Goal: Task Accomplishment & Management: Complete application form

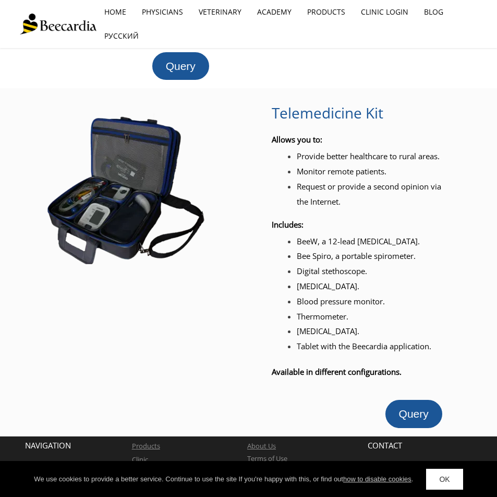
scroll to position [1019, 0]
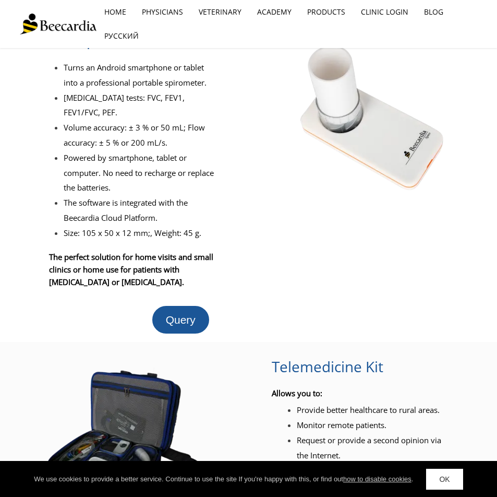
drag, startPoint x: 211, startPoint y: 326, endPoint x: 119, endPoint y: 199, distance: 156.5
click at [119, 199] on li "The software is integrated with the Beecardia Cloud Platform." at bounding box center [141, 210] width 154 height 30
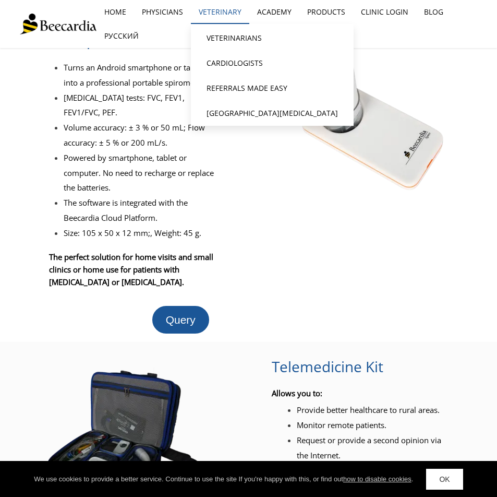
click at [220, 9] on link "Veterinary" at bounding box center [220, 12] width 58 height 24
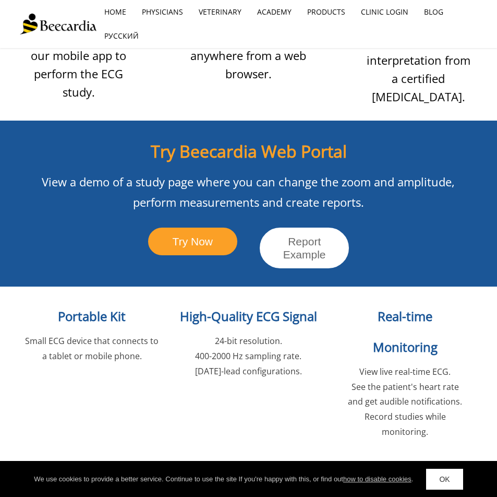
scroll to position [1039, 0]
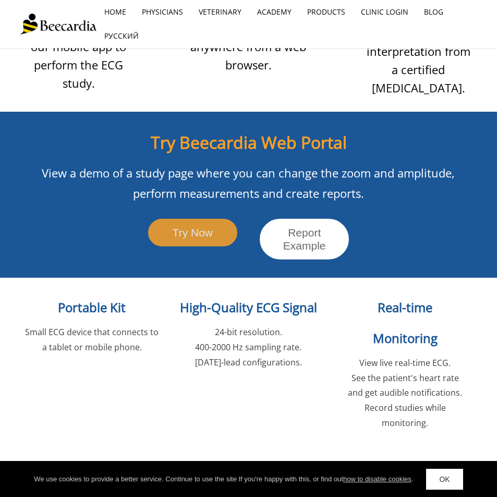
click at [210, 238] on span "Try Now" at bounding box center [193, 232] width 40 height 12
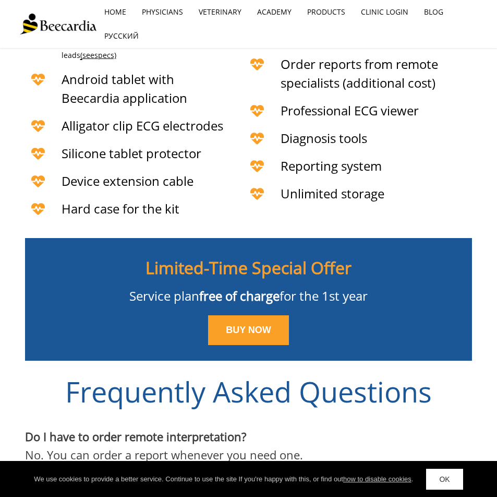
scroll to position [2424, 0]
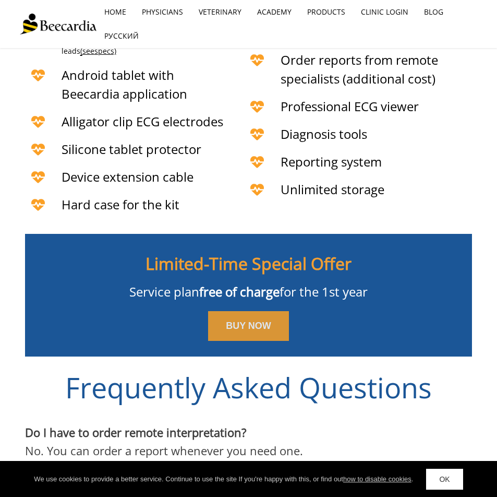
click at [281, 341] on link "BUY NOW" at bounding box center [248, 326] width 81 height 30
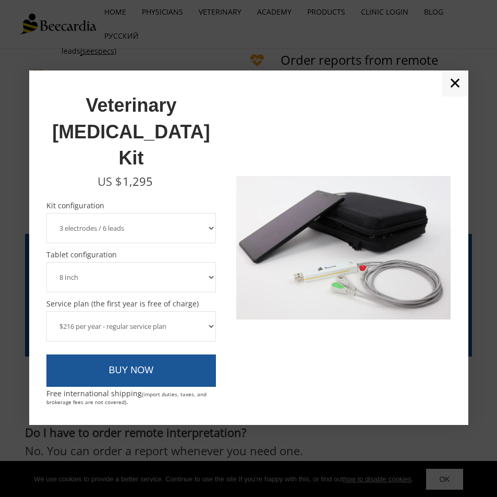
click at [203, 213] on select "3 electrodes / 6 leads 5 electrodes / 7 leads" at bounding box center [131, 228] width 170 height 30
select select "5 electrodes / 7 leads"
click at [46, 213] on select "3 electrodes / 6 leads 5 electrodes / 7 leads" at bounding box center [131, 228] width 170 height 30
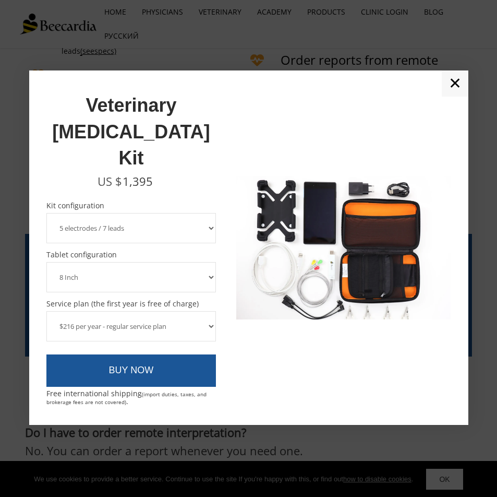
click at [165, 262] on select "8 Inch 10 Inch" at bounding box center [131, 277] width 170 height 30
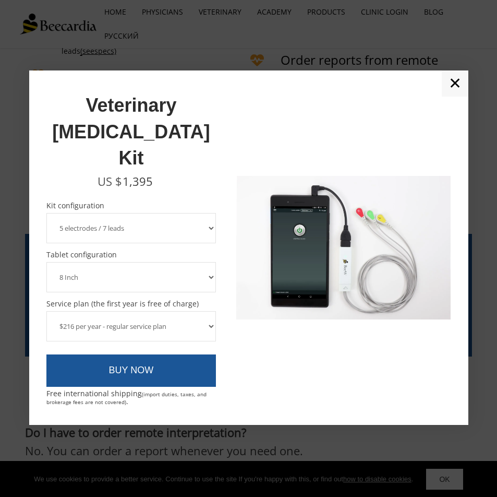
select select "10 Inch"
click at [46, 262] on select "8 Inch 10 Inch" at bounding box center [131, 277] width 170 height 30
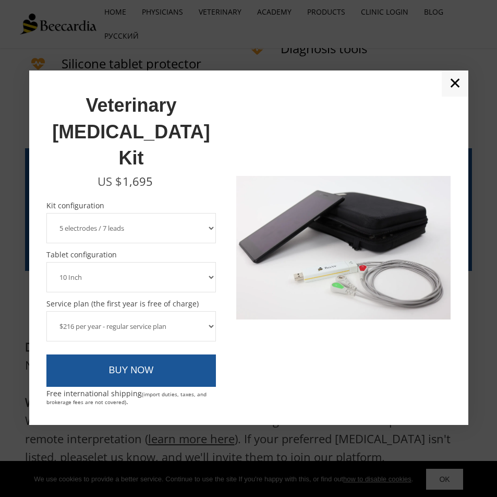
scroll to position [2528, 0]
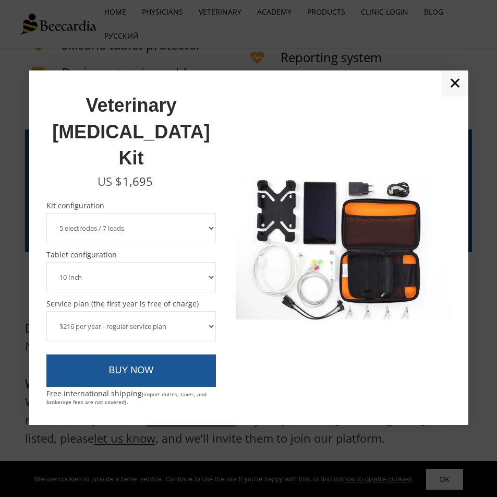
click at [187, 311] on select "$216 per year - regular service plan $120 per year - plan without the device in…" at bounding box center [131, 326] width 170 height 30
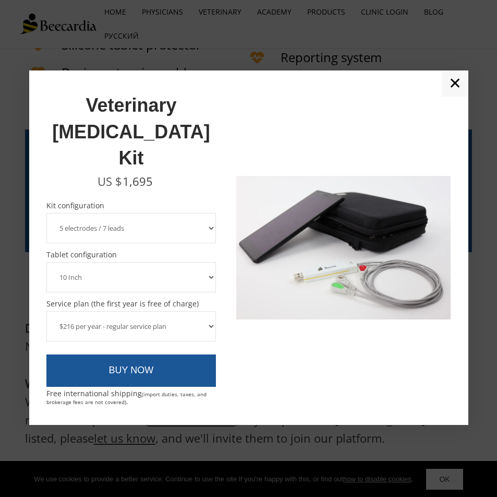
select select "$120 per year - plan without the device insurance"
click at [46, 311] on select "$216 per year - regular service plan $120 per year - plan without the device in…" at bounding box center [131, 326] width 170 height 30
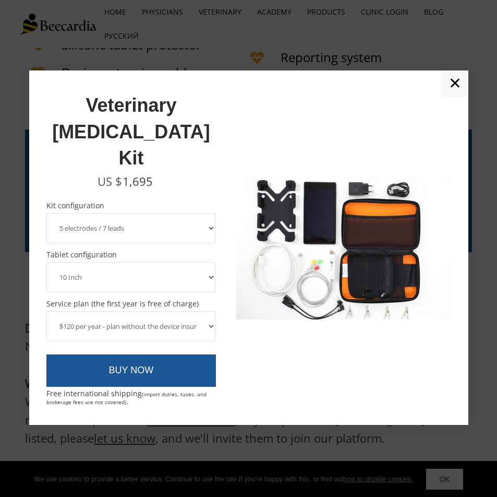
drag, startPoint x: 182, startPoint y: 217, endPoint x: 182, endPoint y: 209, distance: 7.3
click at [182, 215] on select "3 electrodes / 6 leads 5 electrodes / 7 leads" at bounding box center [131, 228] width 170 height 30
select select "3 electrodes / 6 leads"
click at [46, 213] on select "3 electrodes / 6 leads 5 electrodes / 7 leads" at bounding box center [131, 228] width 170 height 30
click at [170, 262] on select "8 Inch 10 Inch" at bounding box center [131, 277] width 170 height 30
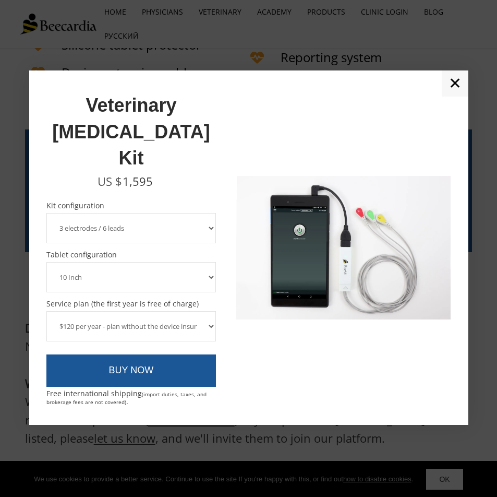
select select "8 Inch"
click at [46, 262] on select "8 Inch 10 Inch" at bounding box center [131, 277] width 170 height 30
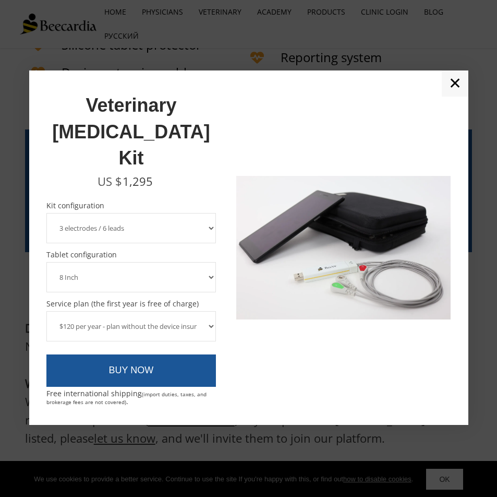
click at [192, 213] on select "3 electrodes / 6 leads 5 electrodes / 7 leads" at bounding box center [131, 228] width 170 height 30
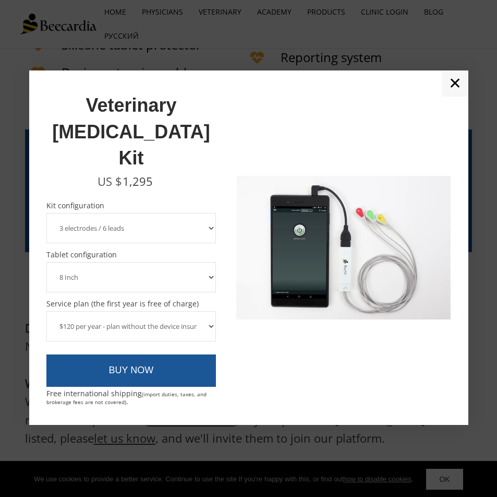
select select "5 electrodes / 7 leads"
click at [46, 213] on select "3 electrodes / 6 leads 5 electrodes / 7 leads" at bounding box center [131, 228] width 170 height 30
click at [162, 262] on select "8 Inch 10 Inch" at bounding box center [131, 277] width 170 height 30
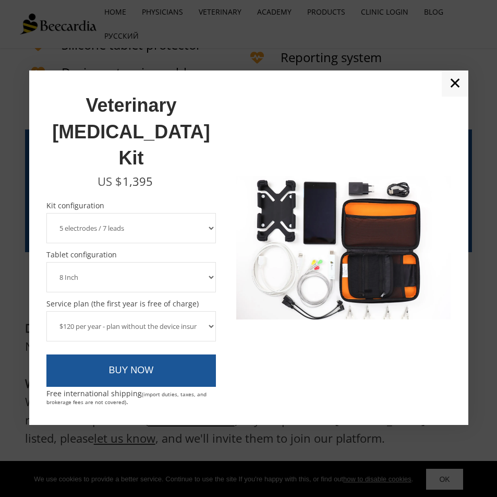
click at [46, 262] on select "8 Inch 10 Inch" at bounding box center [131, 277] width 170 height 30
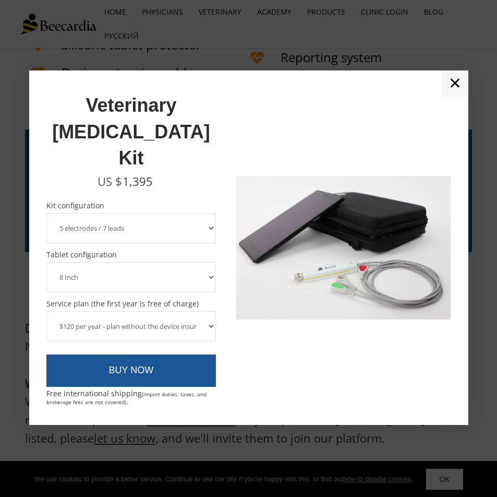
click at [193, 311] on select "$216 per year - regular service plan $120 per year - plan without the device in…" at bounding box center [131, 326] width 170 height 30
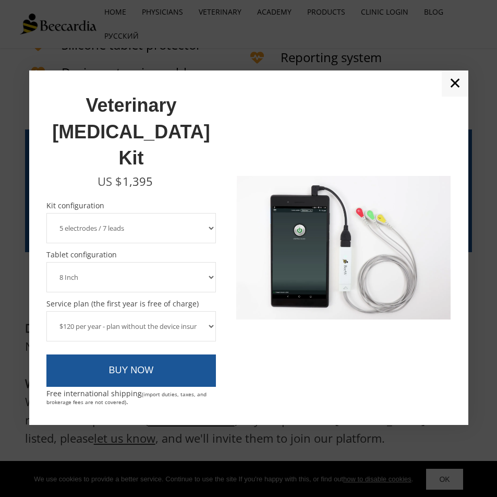
select select "$216 per year - regular service plan"
click at [46, 311] on select "$216 per year - regular service plan $120 per year - plan without the device in…" at bounding box center [131, 326] width 170 height 30
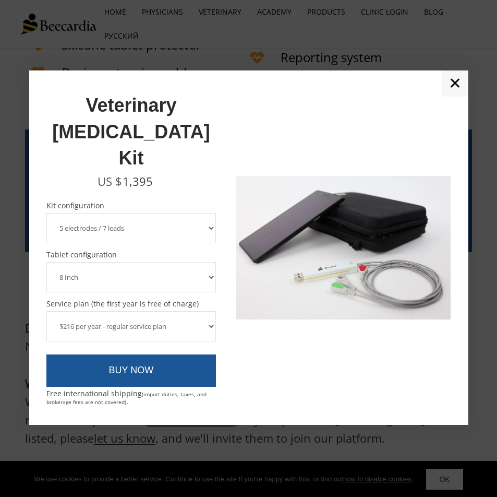
click at [145, 213] on select "3 electrodes / 6 leads 5 electrodes / 7 leads" at bounding box center [131, 228] width 170 height 30
select select "3 electrodes / 6 leads"
click at [46, 213] on select "3 electrodes / 6 leads 5 electrodes / 7 leads" at bounding box center [131, 228] width 170 height 30
click at [108, 311] on select "$216 per year - regular service plan $120 per year - plan without the device in…" at bounding box center [131, 326] width 170 height 30
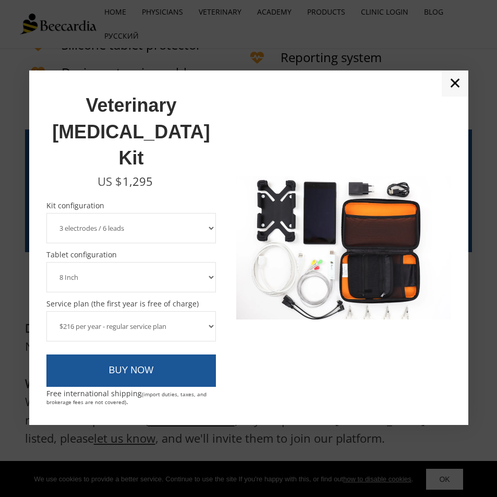
select select "$120 per year - plan without the device insurance"
click at [46, 311] on select "$216 per year - regular service plan $120 per year - plan without the device in…" at bounding box center [131, 326] width 170 height 30
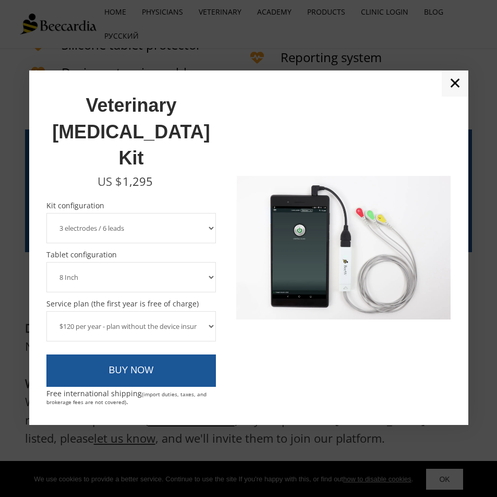
click at [134, 214] on select "3 electrodes / 6 leads 5 electrodes / 7 leads" at bounding box center [131, 228] width 170 height 30
select select "5 electrodes / 7 leads"
click at [46, 213] on select "3 electrodes / 6 leads 5 electrodes / 7 leads" at bounding box center [131, 228] width 170 height 30
click at [105, 262] on select "8 Inch 10 Inch" at bounding box center [131, 277] width 170 height 30
select select "10 Inch"
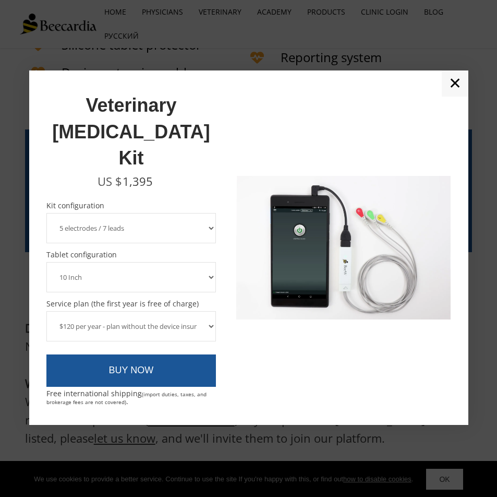
click at [46, 262] on select "8 Inch 10 Inch" at bounding box center [131, 277] width 170 height 30
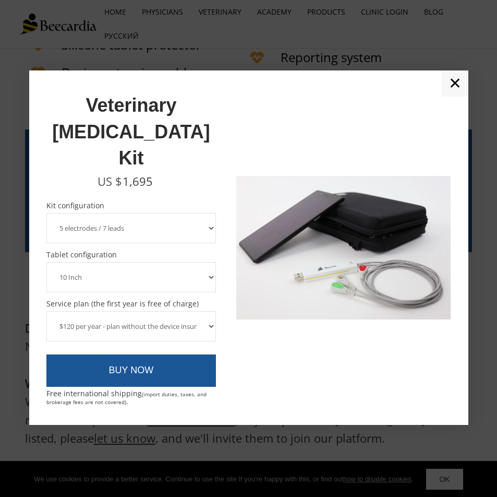
click at [93, 311] on select "$216 per year - regular service plan $120 per year - plan without the device in…" at bounding box center [131, 326] width 170 height 30
select select "$216 per year - regular service plan"
click at [46, 311] on select "$216 per year - regular service plan $120 per year - plan without the device in…" at bounding box center [131, 326] width 170 height 30
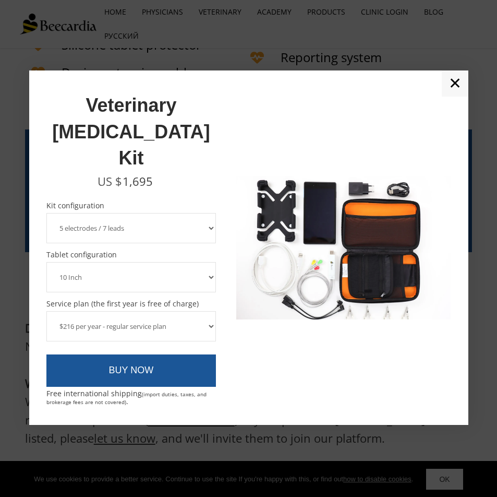
click at [459, 97] on link "✕" at bounding box center [455, 83] width 27 height 26
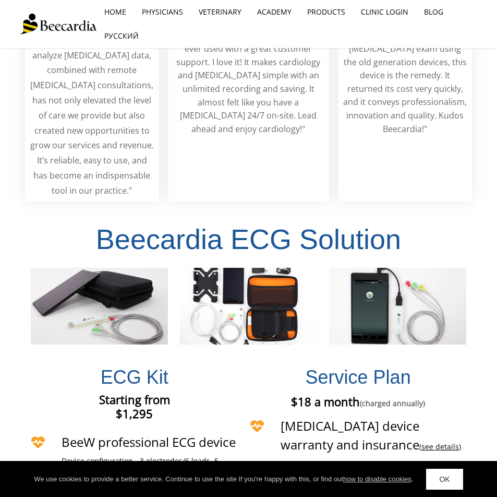
scroll to position [1850, 0]
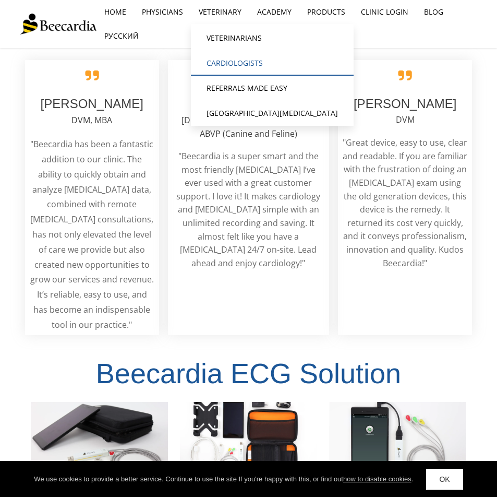
click at [241, 62] on link "Cardiologists" at bounding box center [272, 63] width 163 height 25
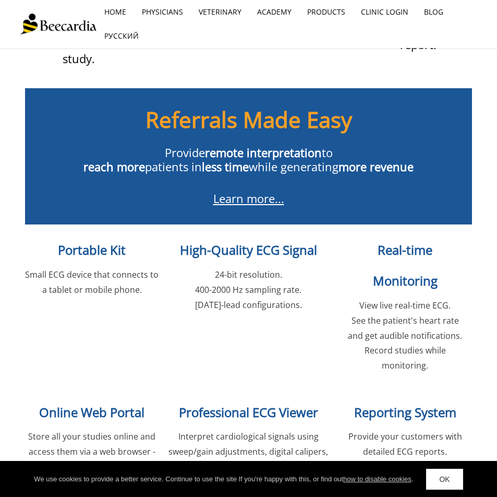
scroll to position [1037, 0]
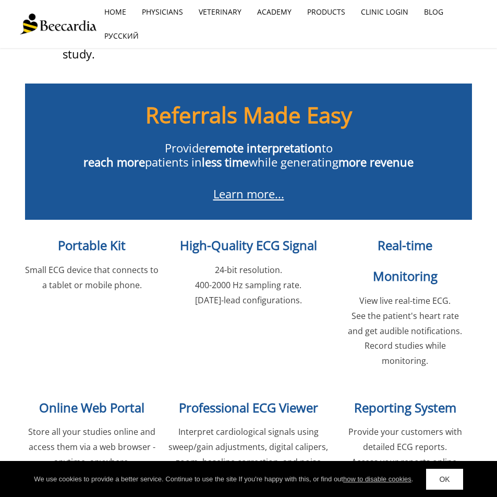
click at [257, 201] on link "Learn more..." at bounding box center [248, 194] width 71 height 16
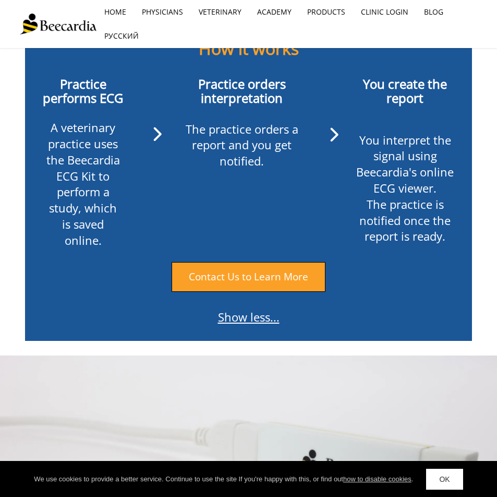
scroll to position [1484, 0]
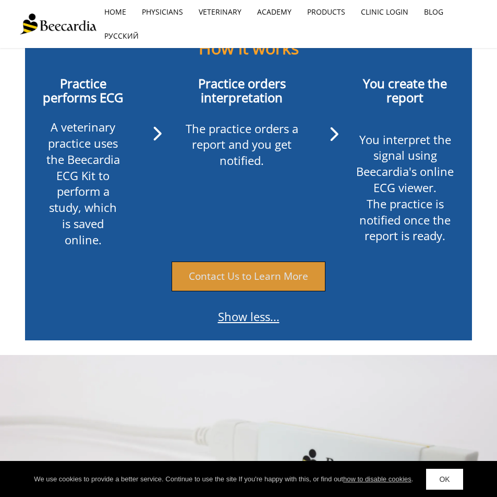
click at [272, 291] on link "Contact Us to Learn More" at bounding box center [249, 276] width 154 height 30
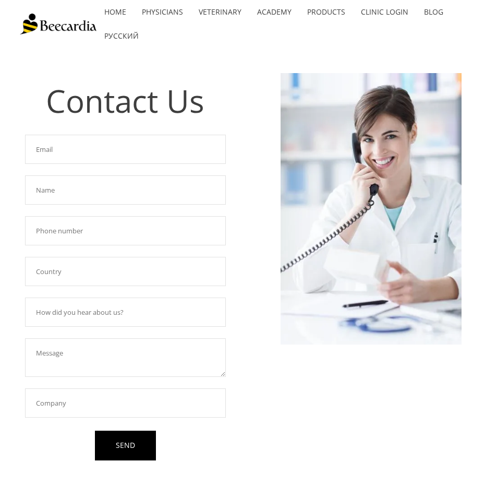
click at [133, 157] on input "text" at bounding box center [125, 149] width 201 height 29
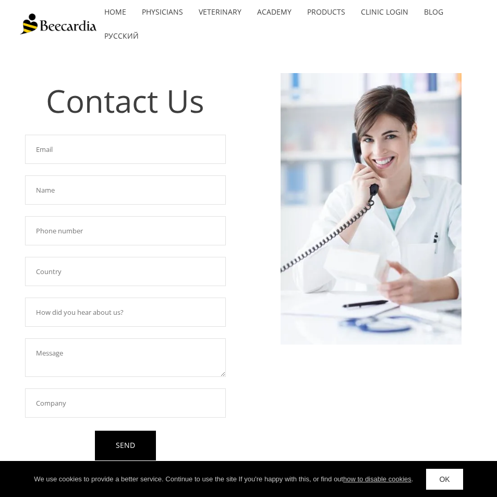
type input "faxlspetdocs@gmail.com"
type input "Aimee Thornton"
type input "9362731160"
type input "United States"
type input "Lone Star Animal Hospital"
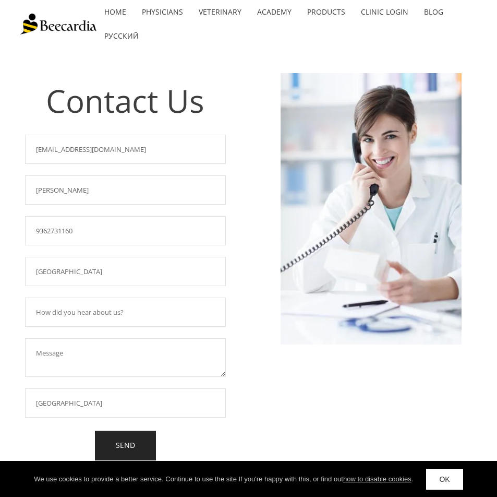
click at [122, 442] on link "SEND" at bounding box center [125, 445] width 61 height 30
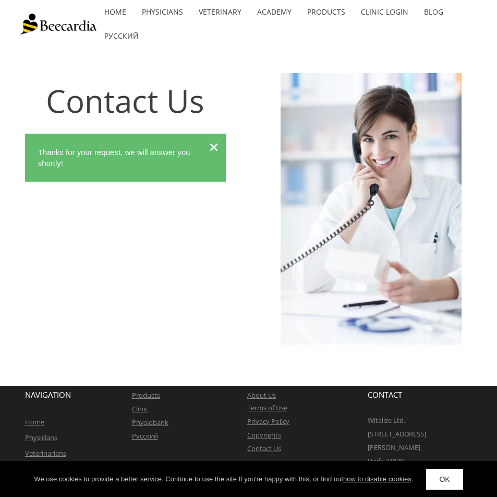
click at [215, 143] on icon at bounding box center [214, 146] width 8 height 11
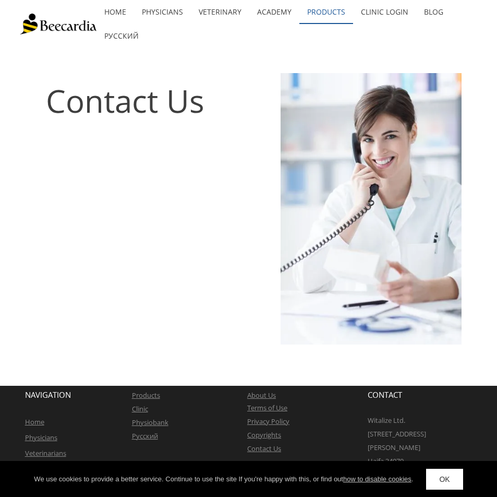
click at [310, 10] on link "Products" at bounding box center [326, 12] width 54 height 24
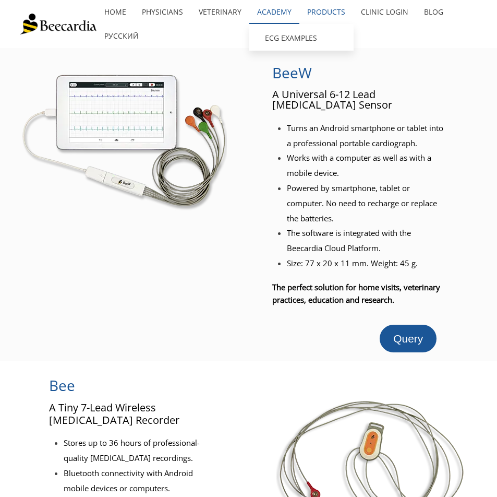
drag, startPoint x: 268, startPoint y: 9, endPoint x: 231, endPoint y: 17, distance: 37.9
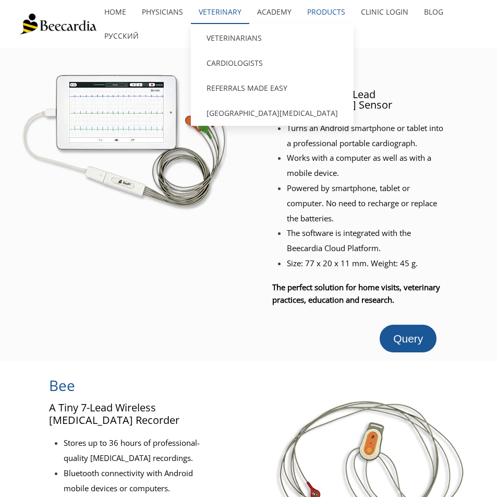
click at [268, 9] on link "Academy" at bounding box center [274, 12] width 50 height 24
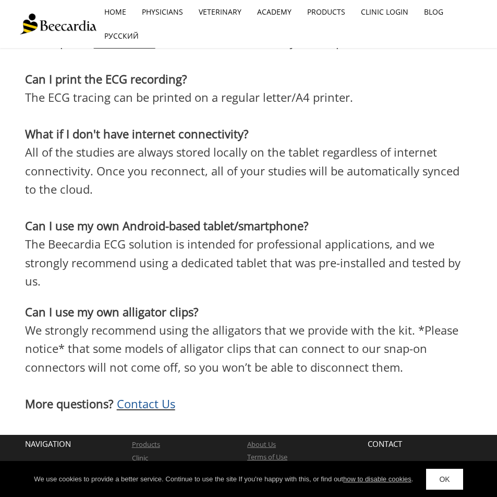
scroll to position [2970, 0]
